Goal: Navigation & Orientation: Find specific page/section

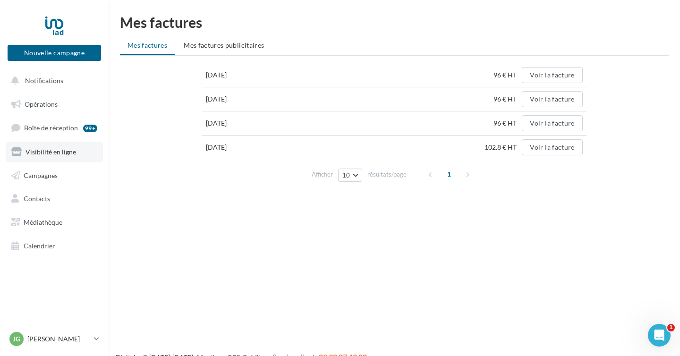
click at [59, 153] on span "Visibilité en ligne" at bounding box center [51, 152] width 51 height 8
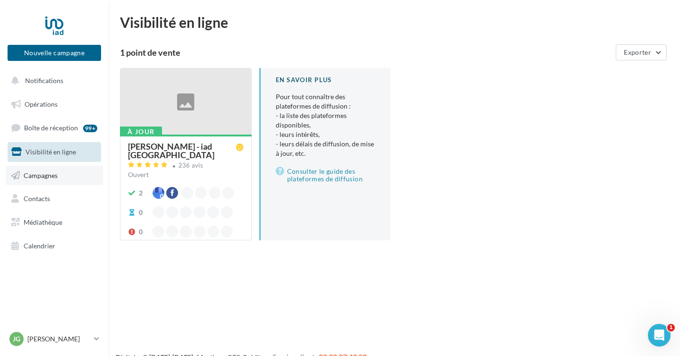
click at [51, 181] on link "Campagnes" at bounding box center [54, 176] width 97 height 20
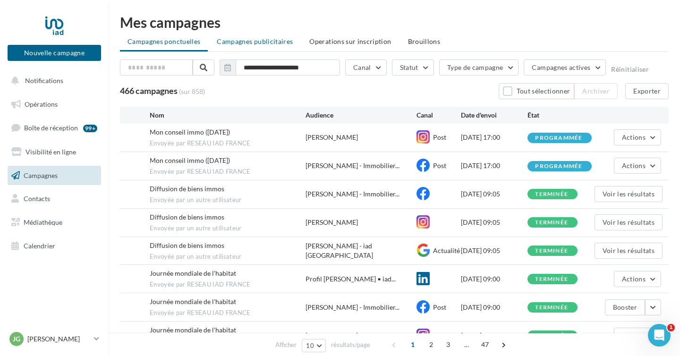
click at [273, 37] on li "Campagnes publicitaires" at bounding box center [254, 41] width 91 height 17
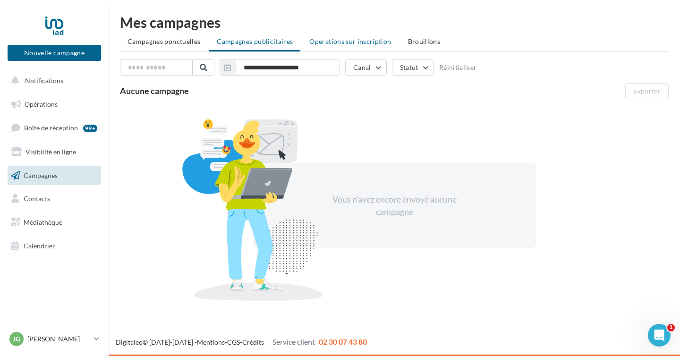
click at [333, 42] on span "Operations sur inscription" at bounding box center [350, 41] width 82 height 8
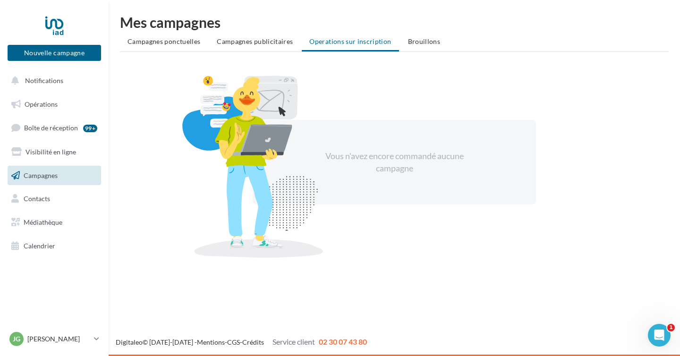
click at [383, 42] on ul "Campagnes ponctuelles Campagnes publicitaires Operations sur inscription Brouil…" at bounding box center [394, 42] width 549 height 19
click at [416, 42] on span "Brouillons" at bounding box center [424, 41] width 33 height 8
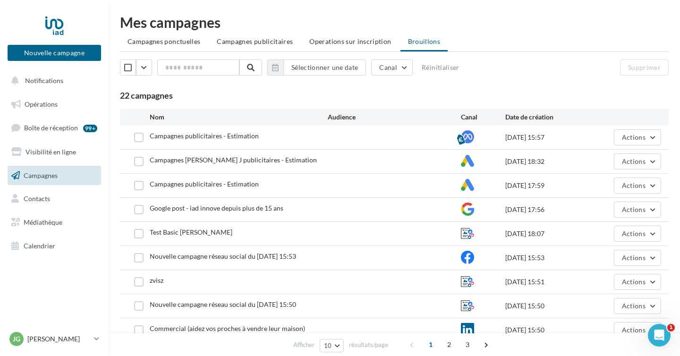
scroll to position [77, 0]
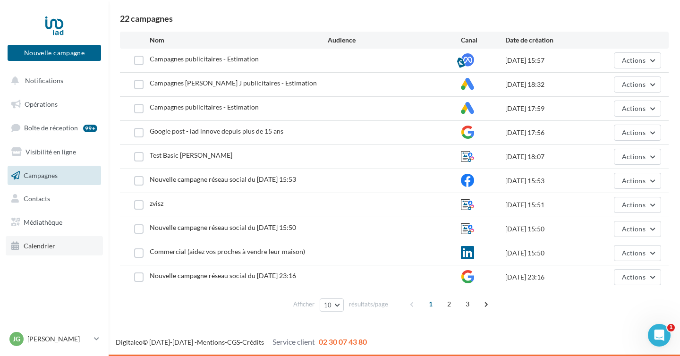
click at [56, 244] on link "Calendrier" at bounding box center [54, 246] width 97 height 20
